Goal: Task Accomplishment & Management: Complete application form

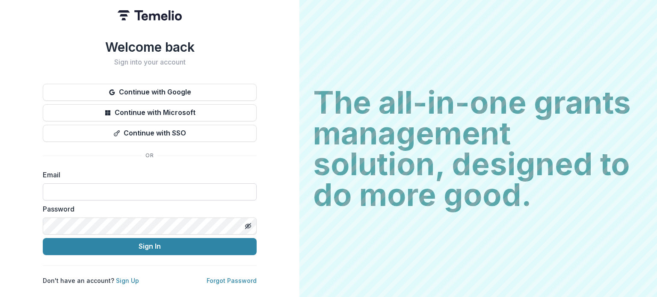
click at [121, 196] on input at bounding box center [150, 191] width 214 height 17
click at [125, 189] on input at bounding box center [150, 191] width 214 height 17
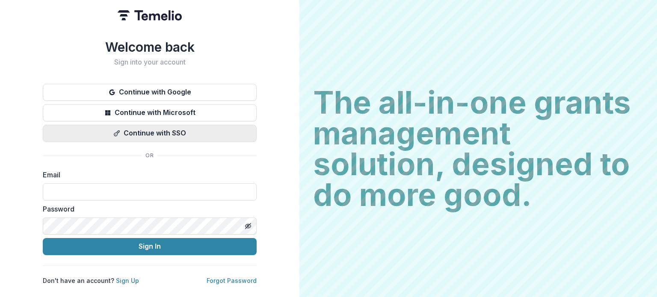
click at [140, 128] on button "Continue with SSO" at bounding box center [150, 133] width 214 height 17
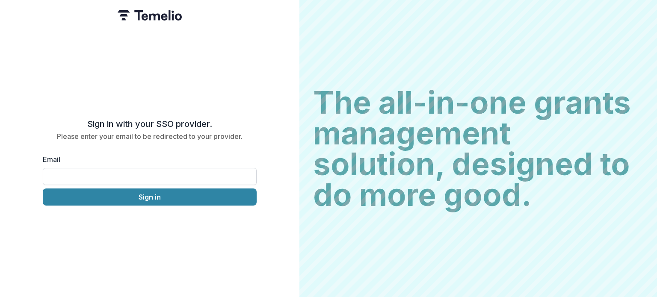
click at [137, 178] on input "Email" at bounding box center [150, 176] width 214 height 17
type input "**********"
click at [43, 189] on button "Sign in" at bounding box center [150, 197] width 214 height 17
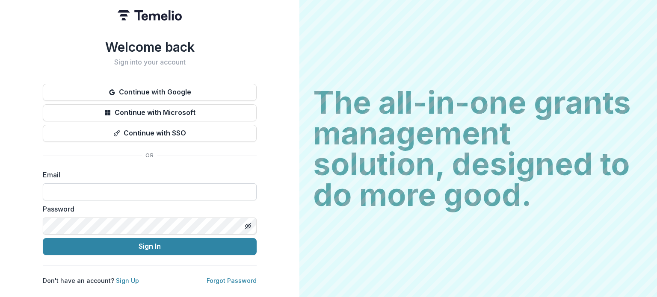
click at [185, 186] on input at bounding box center [150, 191] width 214 height 17
type input "**********"
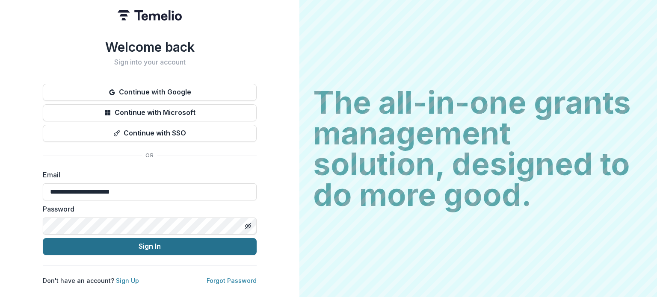
click at [168, 245] on button "Sign In" at bounding box center [150, 246] width 214 height 17
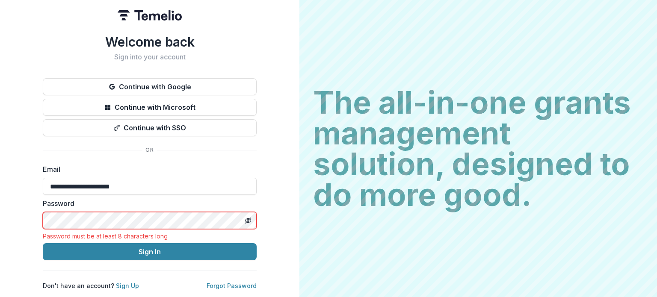
click at [219, 218] on div "Password Password must be at least 8 characters long" at bounding box center [150, 218] width 214 height 41
click at [271, 165] on div "**********" at bounding box center [149, 148] width 299 height 297
click at [228, 277] on div "**********" at bounding box center [150, 162] width 214 height 256
click at [228, 282] on link "Forgot Password" at bounding box center [232, 285] width 50 height 7
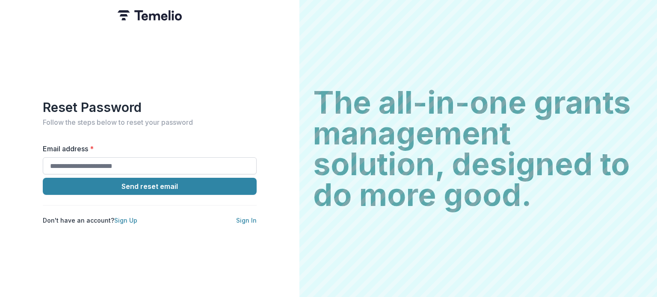
click at [140, 162] on input "Email address *" at bounding box center [150, 165] width 214 height 17
type input "**********"
click at [43, 178] on button "Send reset email" at bounding box center [150, 186] width 214 height 17
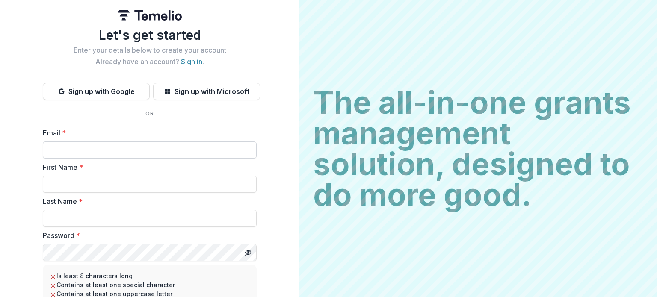
click at [179, 147] on input "Email *" at bounding box center [150, 150] width 214 height 17
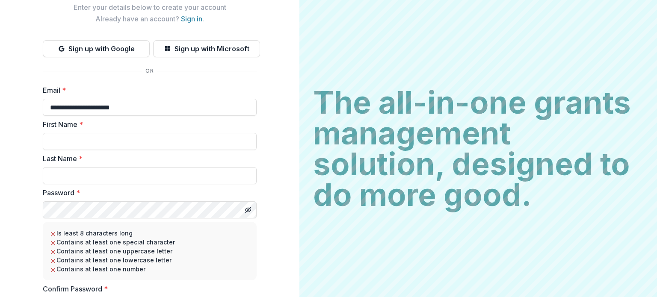
type input "**********"
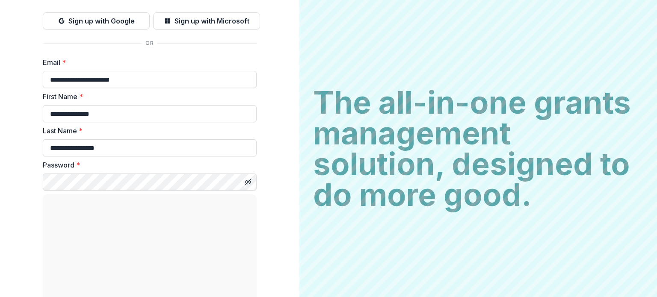
scroll to position [91, 0]
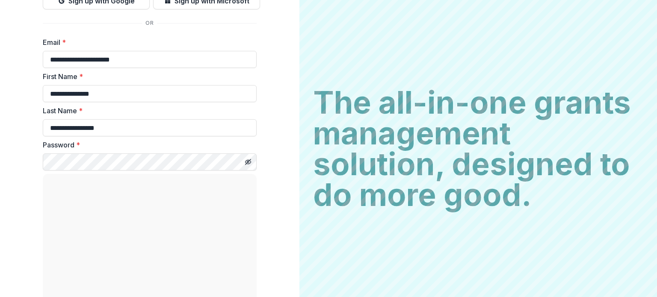
click at [159, 152] on div "Password *" at bounding box center [150, 155] width 214 height 31
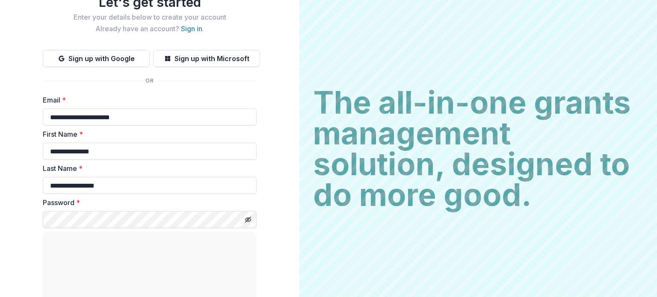
scroll to position [0, 0]
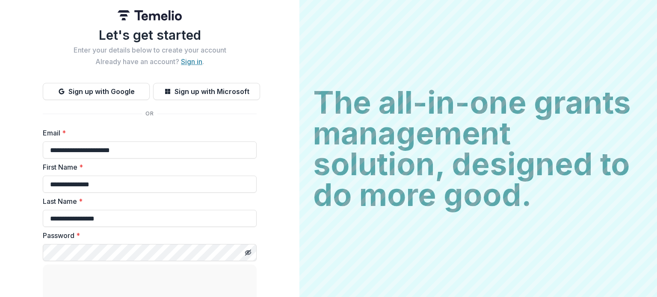
click at [191, 59] on link "Sign in" at bounding box center [191, 61] width 21 height 9
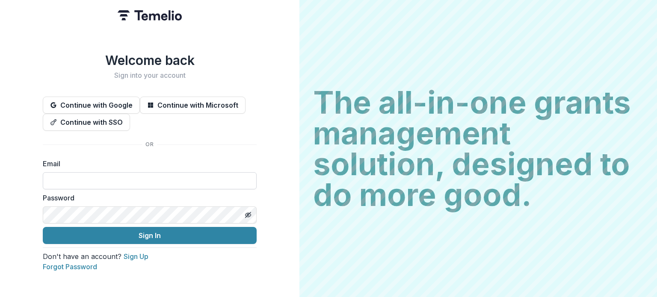
click at [166, 183] on input at bounding box center [150, 180] width 214 height 17
type input "**********"
click at [43, 227] on button "Sign In" at bounding box center [150, 235] width 214 height 17
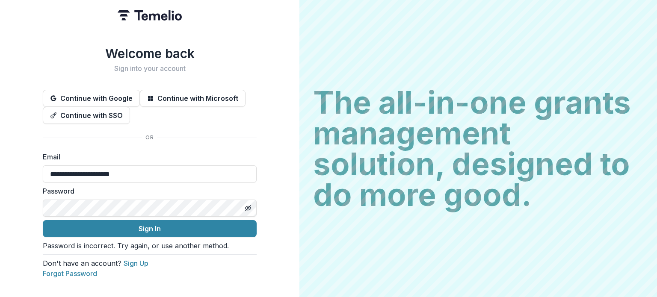
click at [43, 220] on button "Sign In" at bounding box center [150, 228] width 214 height 17
click at [251, 213] on button "Toggle password visibility" at bounding box center [248, 208] width 14 height 14
click at [43, 220] on button "Sign In" at bounding box center [150, 228] width 214 height 17
click at [97, 278] on link "Forgot Password" at bounding box center [70, 273] width 54 height 9
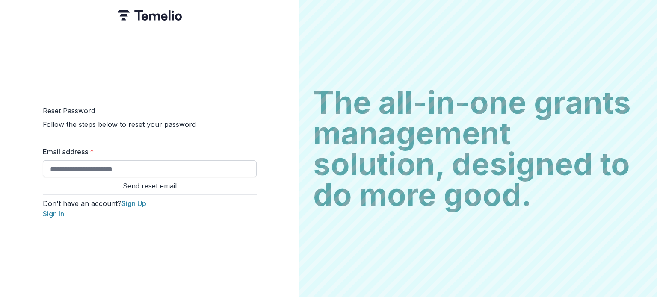
click at [205, 167] on input "Email address *" at bounding box center [150, 168] width 214 height 17
type input "*"
click at [171, 166] on input "Email address *" at bounding box center [150, 168] width 214 height 17
click at [154, 164] on input "Email address *" at bounding box center [150, 168] width 214 height 17
type input "**********"
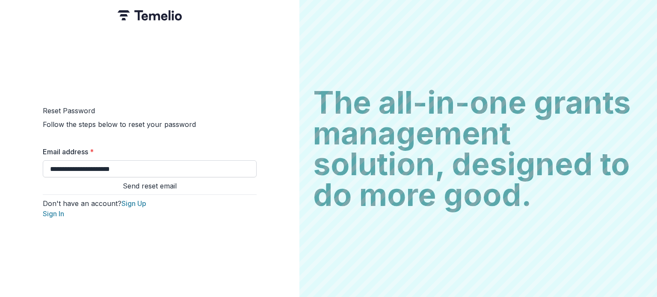
click at [43, 181] on button "Send reset email" at bounding box center [150, 186] width 214 height 10
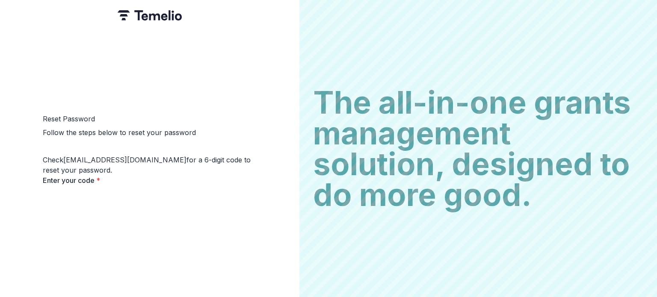
paste input "******"
type input "*"
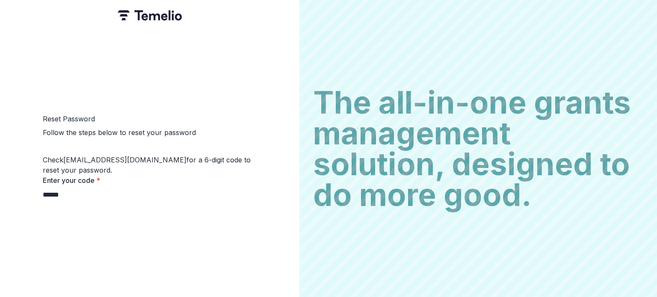
type input "*"
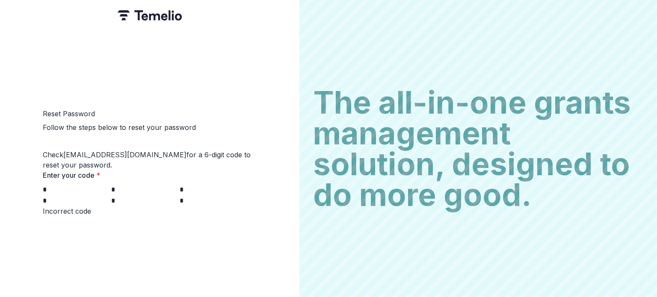
click at [43, 186] on input "*" at bounding box center [77, 190] width 68 height 10
click at [62, 190] on div "* * * * * *" at bounding box center [150, 195] width 214 height 22
click at [50, 188] on input "*" at bounding box center [77, 190] width 68 height 10
paste input "******"
type input "*"
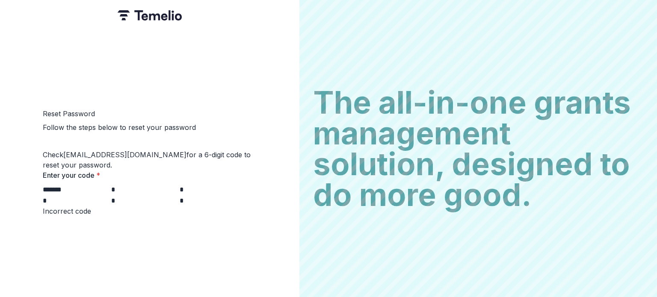
type input "*"
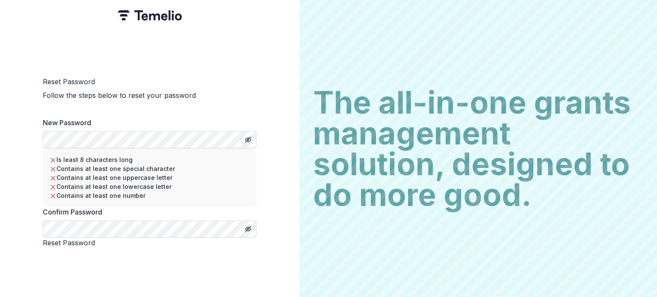
click at [144, 138] on form "New Password Is least 8 characters long Contains at least one special character…" at bounding box center [150, 183] width 214 height 130
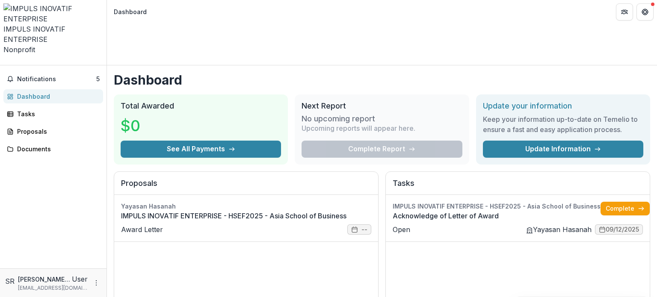
click at [233, 72] on h1 "Dashboard" at bounding box center [382, 79] width 536 height 15
click at [605, 202] on link "Complete" at bounding box center [624, 209] width 49 height 14
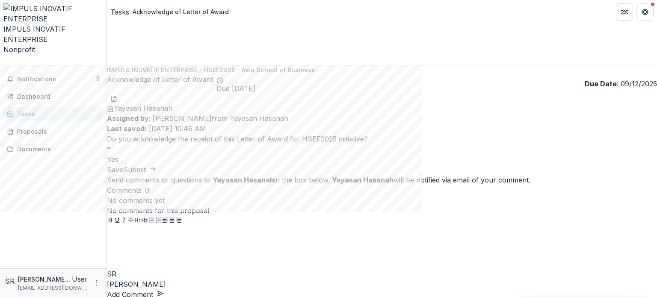
click at [107, 155] on span at bounding box center [107, 159] width 0 height 9
click at [156, 165] on button "Submit" at bounding box center [139, 170] width 33 height 10
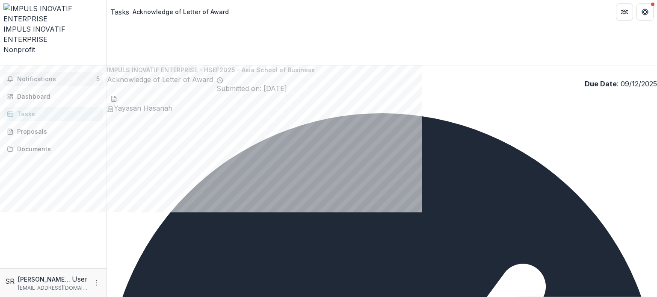
click at [82, 76] on span "Notifications" at bounding box center [56, 79] width 79 height 7
click at [282, 17] on header "Tasks Acknowledge of Letter of Award" at bounding box center [382, 12] width 550 height 24
click at [71, 76] on span "Notifications" at bounding box center [56, 79] width 79 height 7
click at [75, 65] on div "Notifications 5 Unread 5 Archived HR Hanis Anissa binti Abd Rafar changed IMPUL…" at bounding box center [53, 166] width 106 height 203
click at [75, 92] on div "Dashboard" at bounding box center [56, 96] width 79 height 9
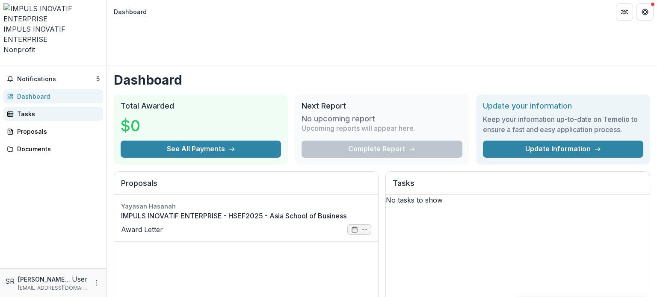
click at [75, 107] on link "Tasks" at bounding box center [53, 114] width 100 height 14
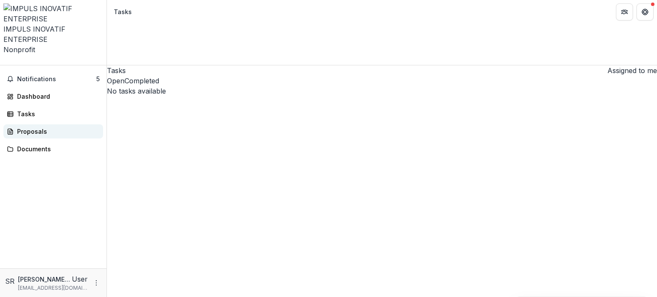
click at [70, 127] on div "Proposals" at bounding box center [56, 131] width 79 height 9
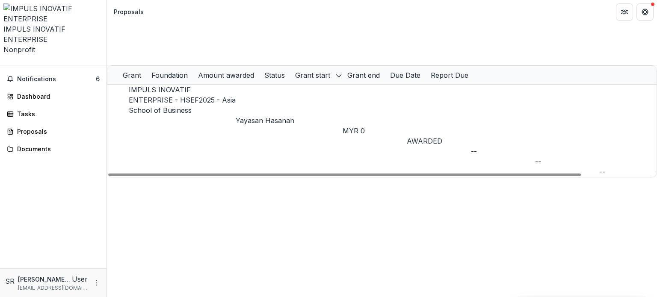
click at [243, 115] on div "Yayasan Hasanah" at bounding box center [289, 120] width 107 height 10
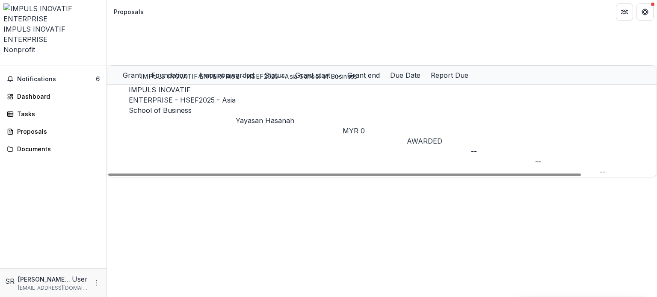
click at [164, 86] on link "IMPULS INOVATIF ENTERPRISE - HSEF2025 - Asia School of Business" at bounding box center [182, 100] width 107 height 29
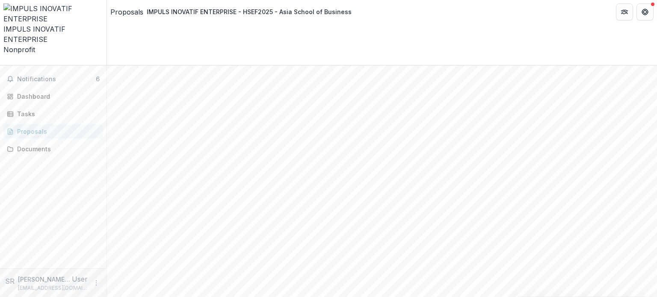
scroll to position [435, 0]
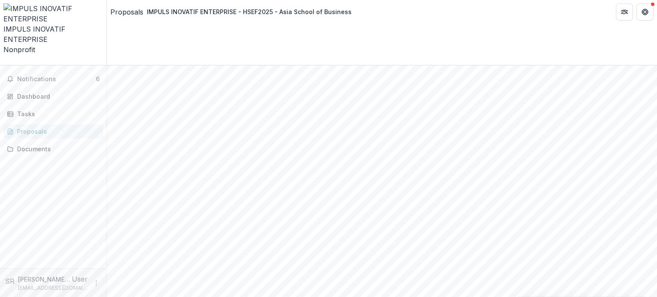
scroll to position [48, 0]
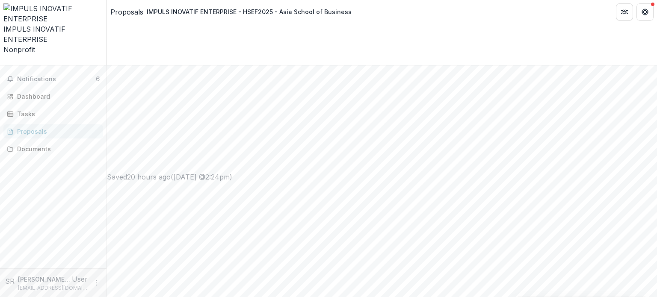
scroll to position [572, 0]
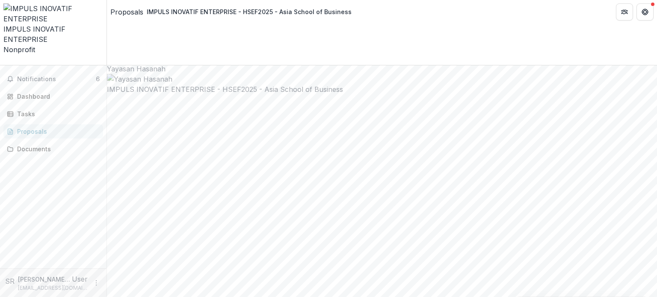
scroll to position [1, 0]
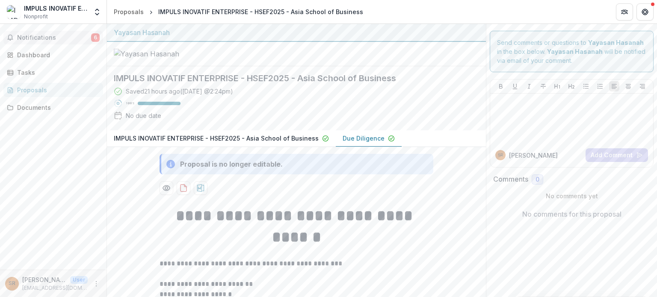
click at [58, 41] on span "Notifications" at bounding box center [54, 37] width 74 height 7
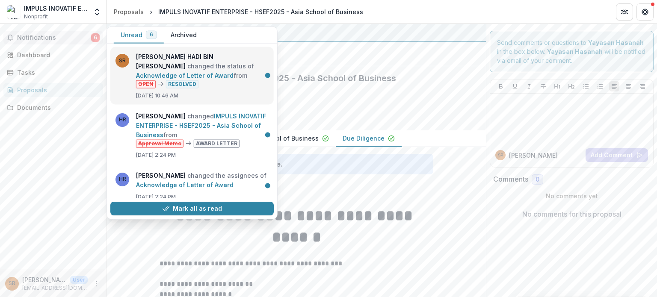
click at [170, 72] on link "Acknowledge of Letter of Award" at bounding box center [184, 75] width 97 height 7
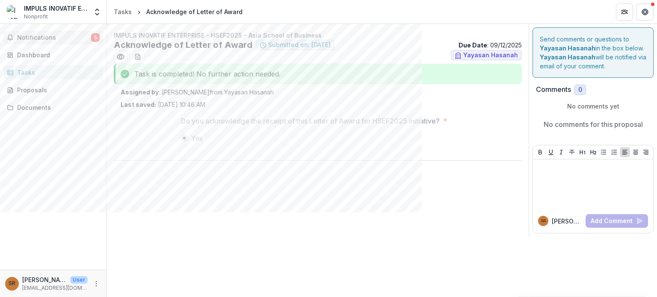
click at [76, 38] on span "Notifications" at bounding box center [54, 37] width 74 height 7
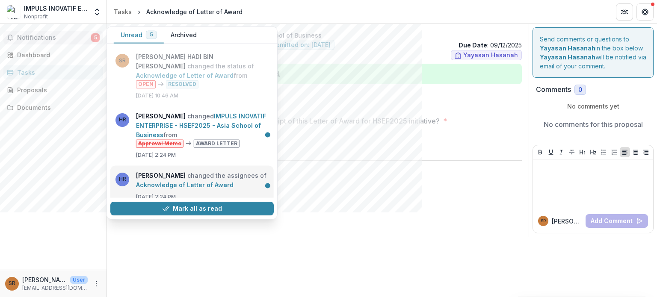
click at [229, 183] on link "Acknowledge of Letter of Award" at bounding box center [184, 184] width 97 height 7
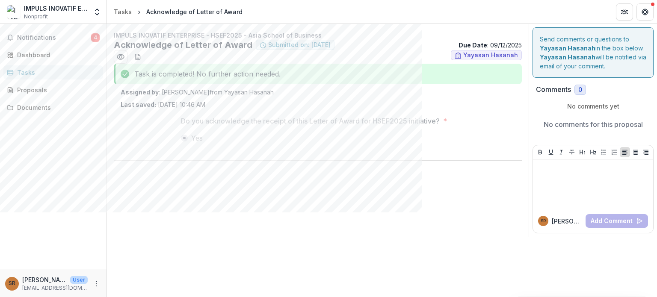
click at [395, 25] on div "IMPULS INOVATIF ENTERPRISE - HSEF2025 - Asia School of Business Acknowledge of …" at bounding box center [318, 130] width 422 height 213
